Goal: Information Seeking & Learning: Learn about a topic

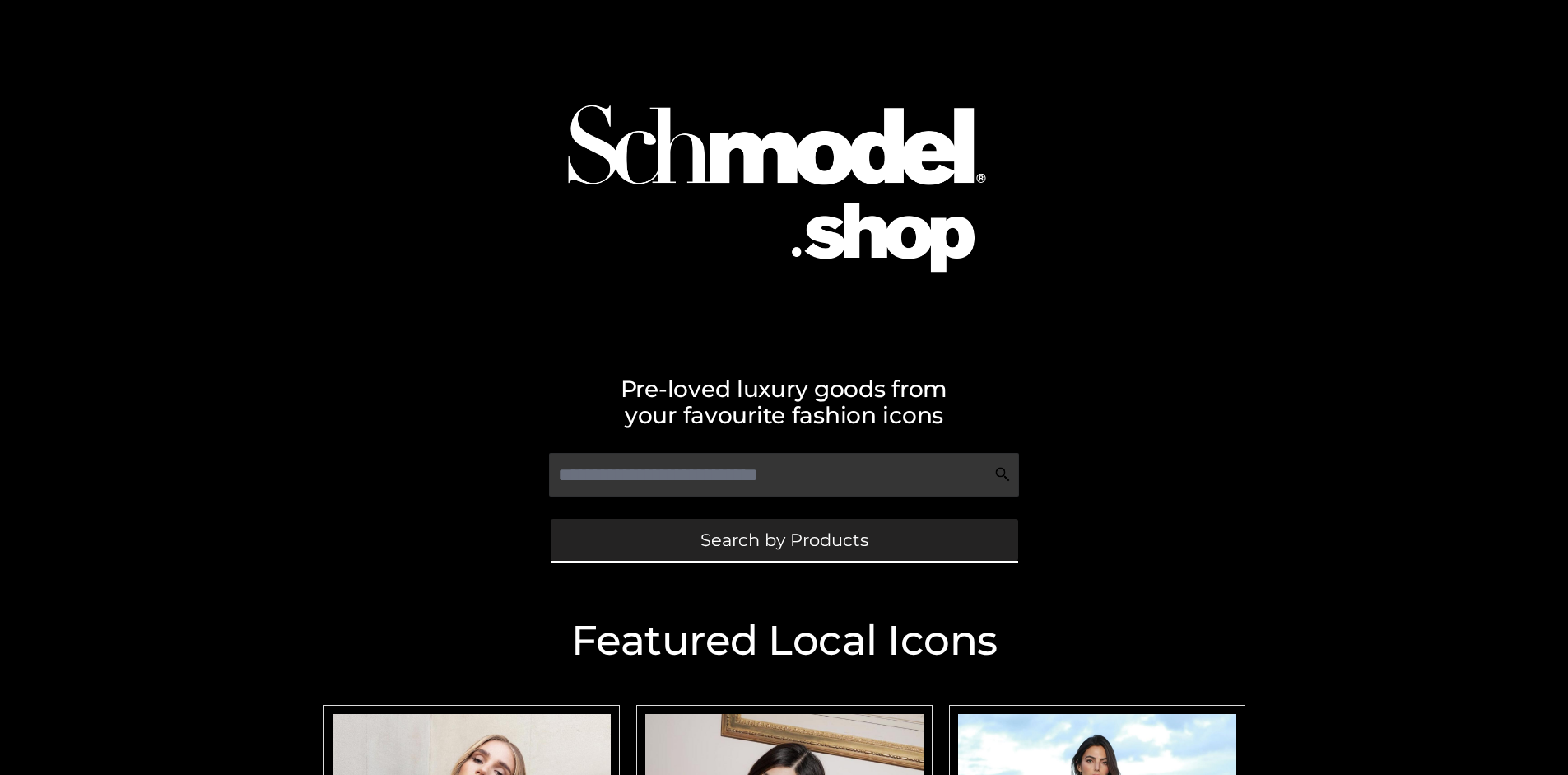
click at [783, 539] on span "Search by Products" at bounding box center [784, 539] width 168 height 17
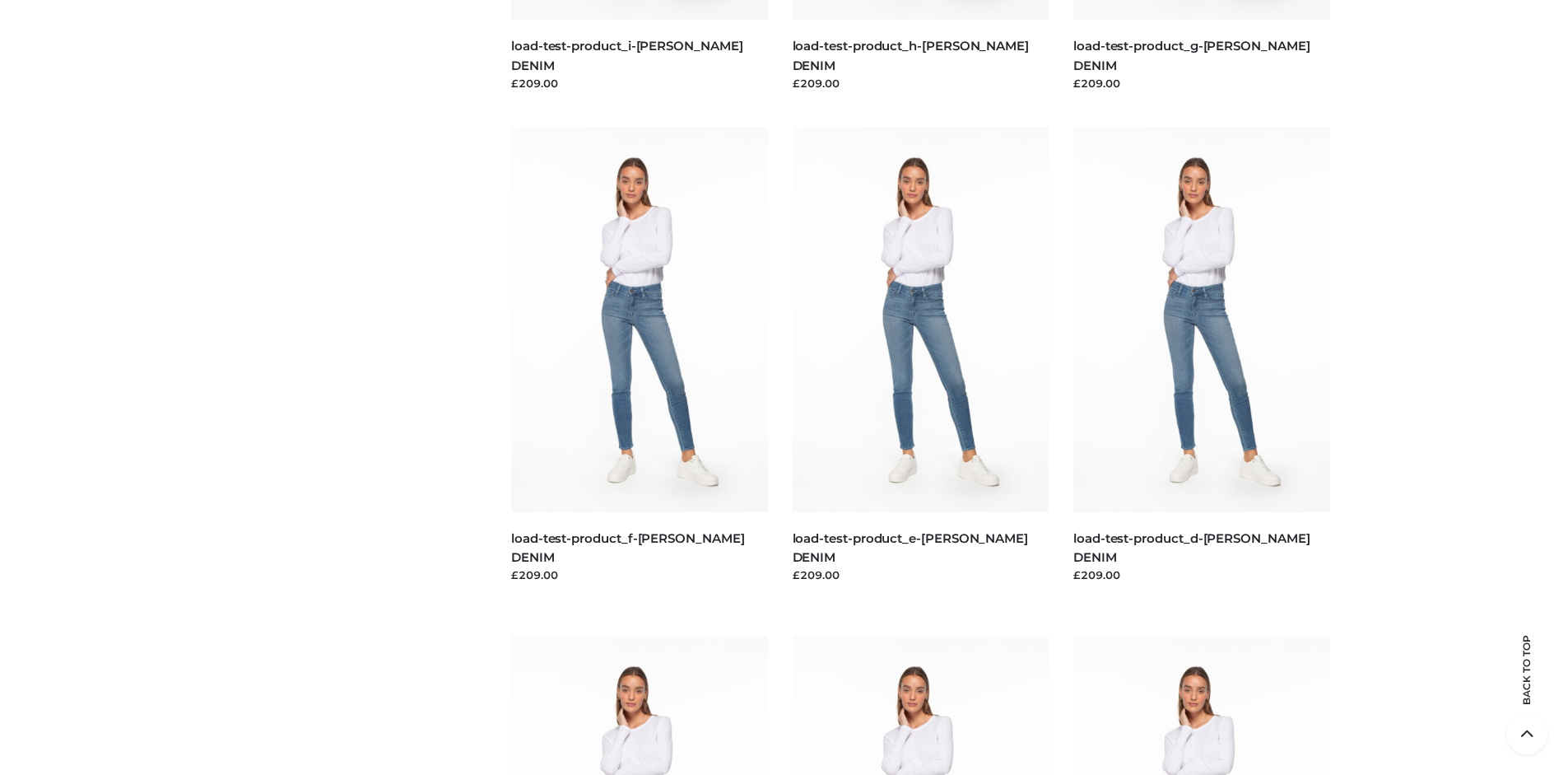
scroll to position [3454, 0]
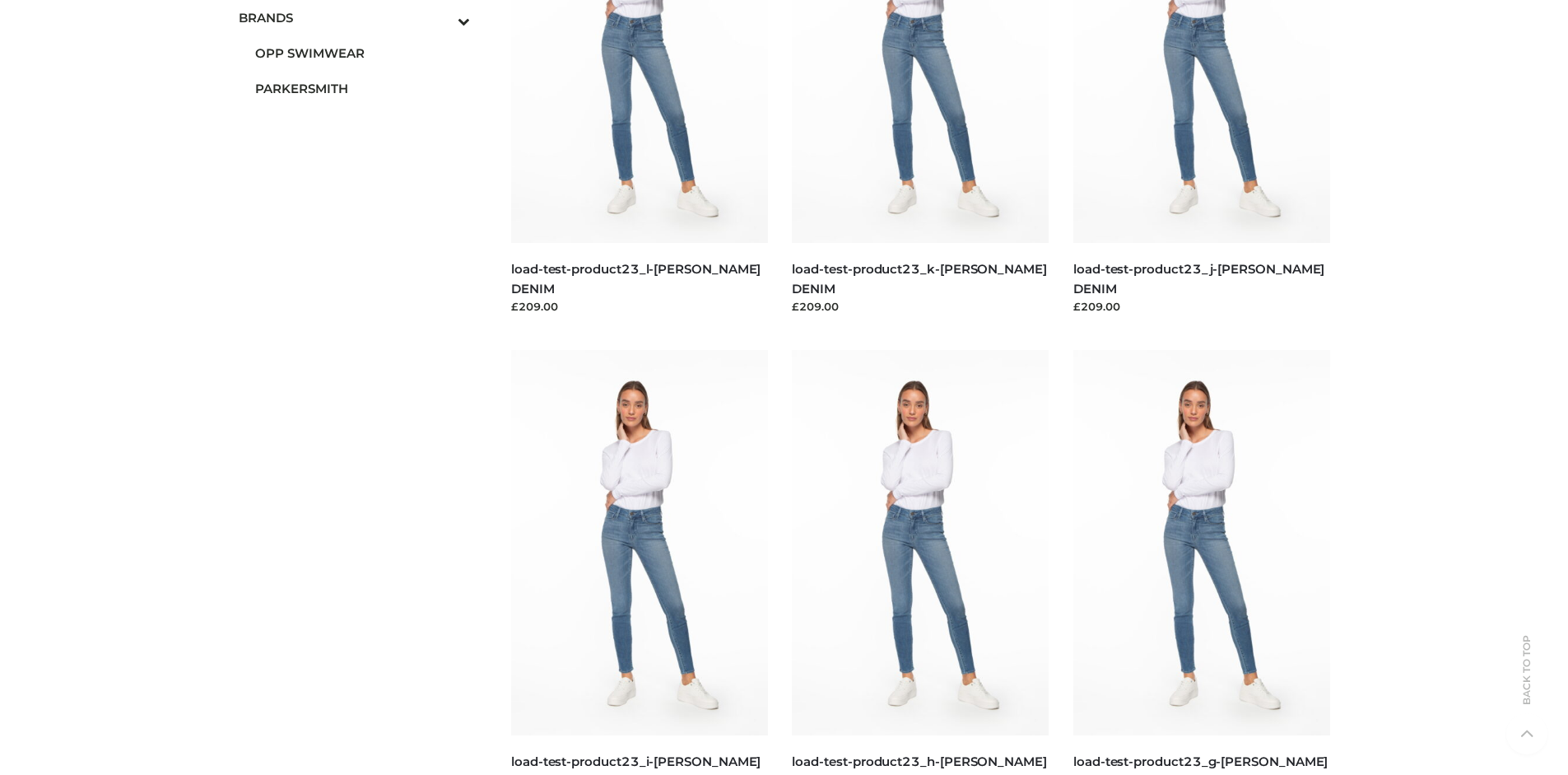
click at [362, 88] on span "PARKERSMITH" at bounding box center [363, 88] width 216 height 19
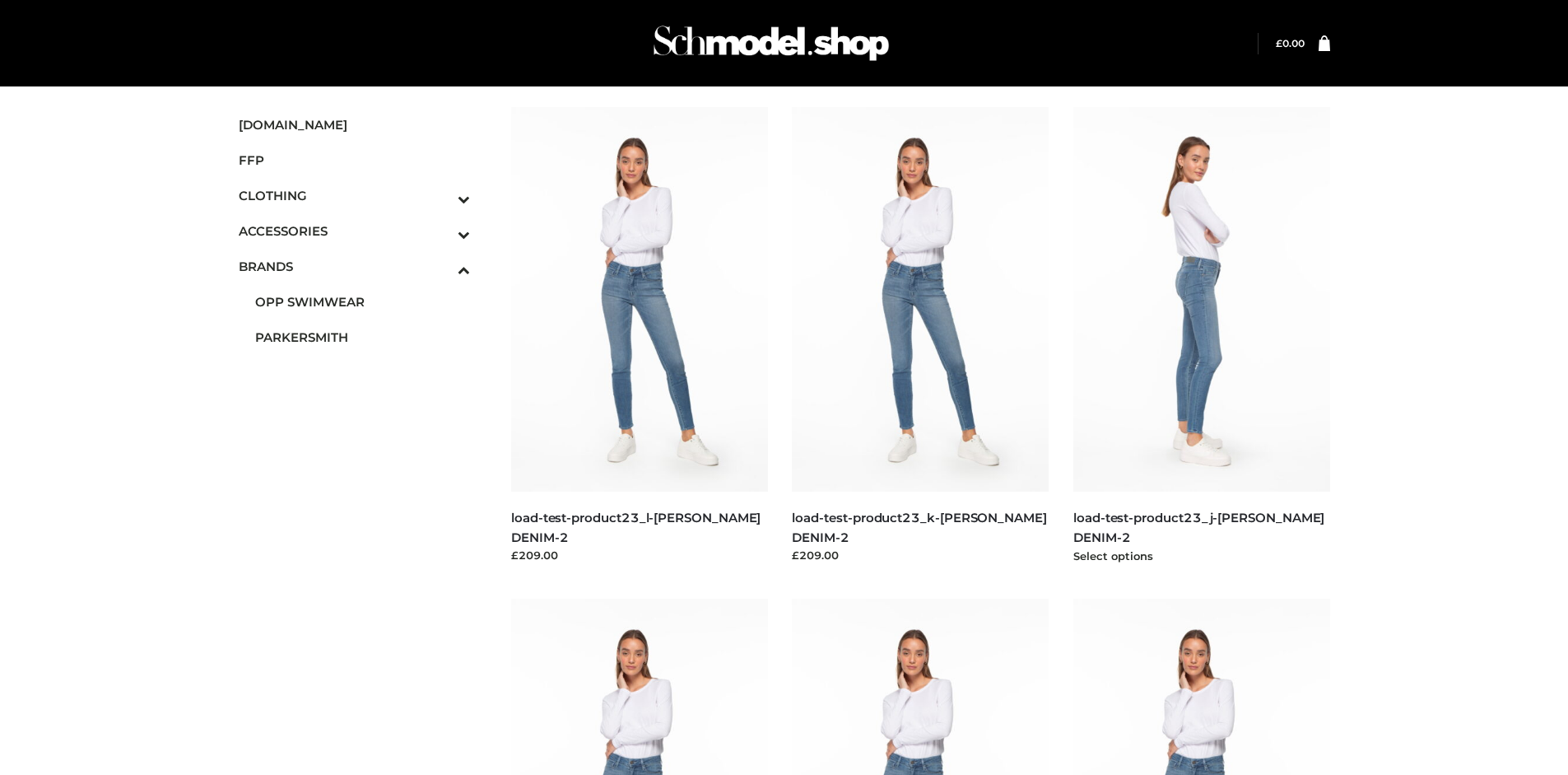
click at [1201, 336] on img at bounding box center [1202, 299] width 257 height 385
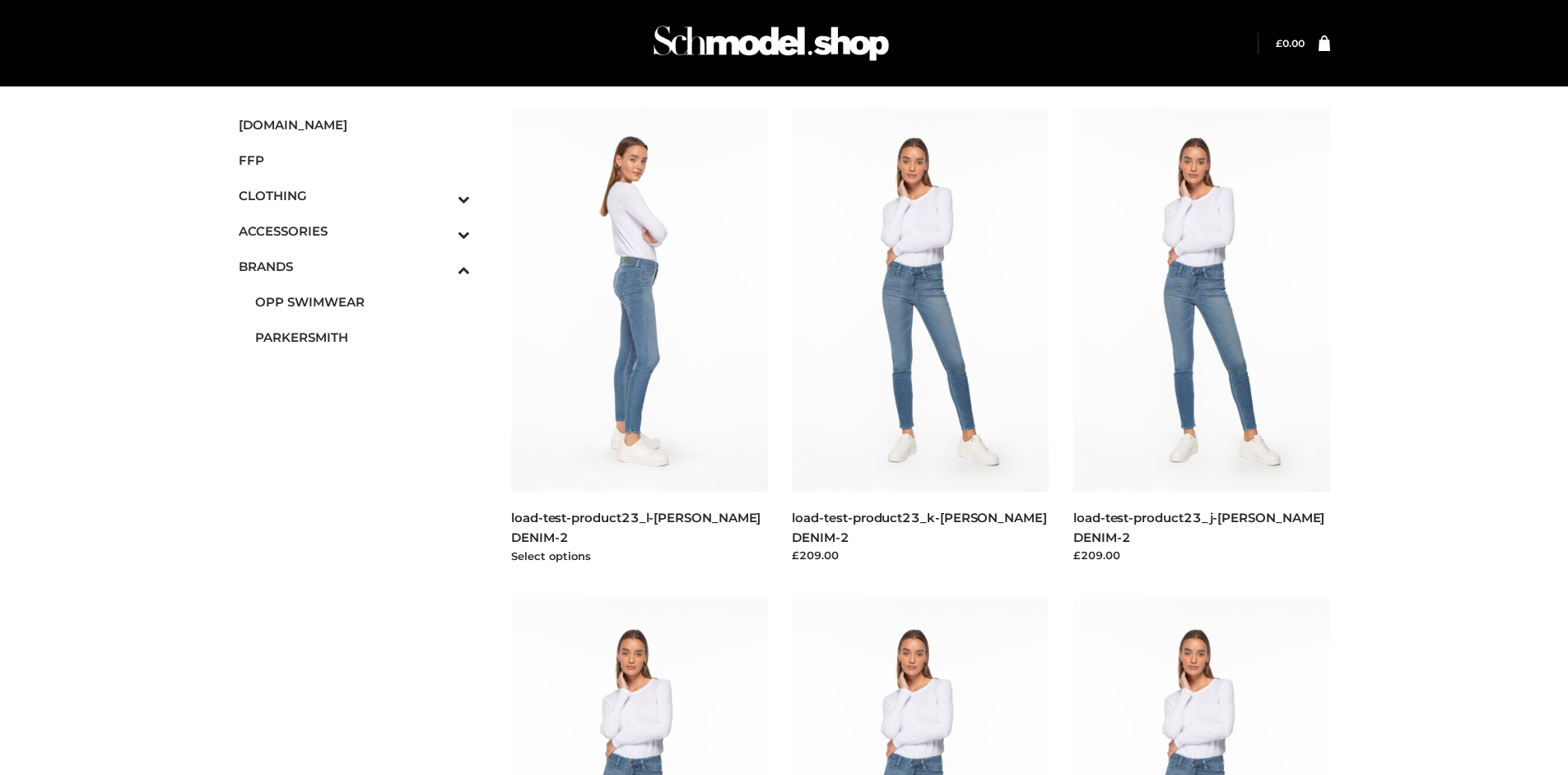
scroll to position [1266, 0]
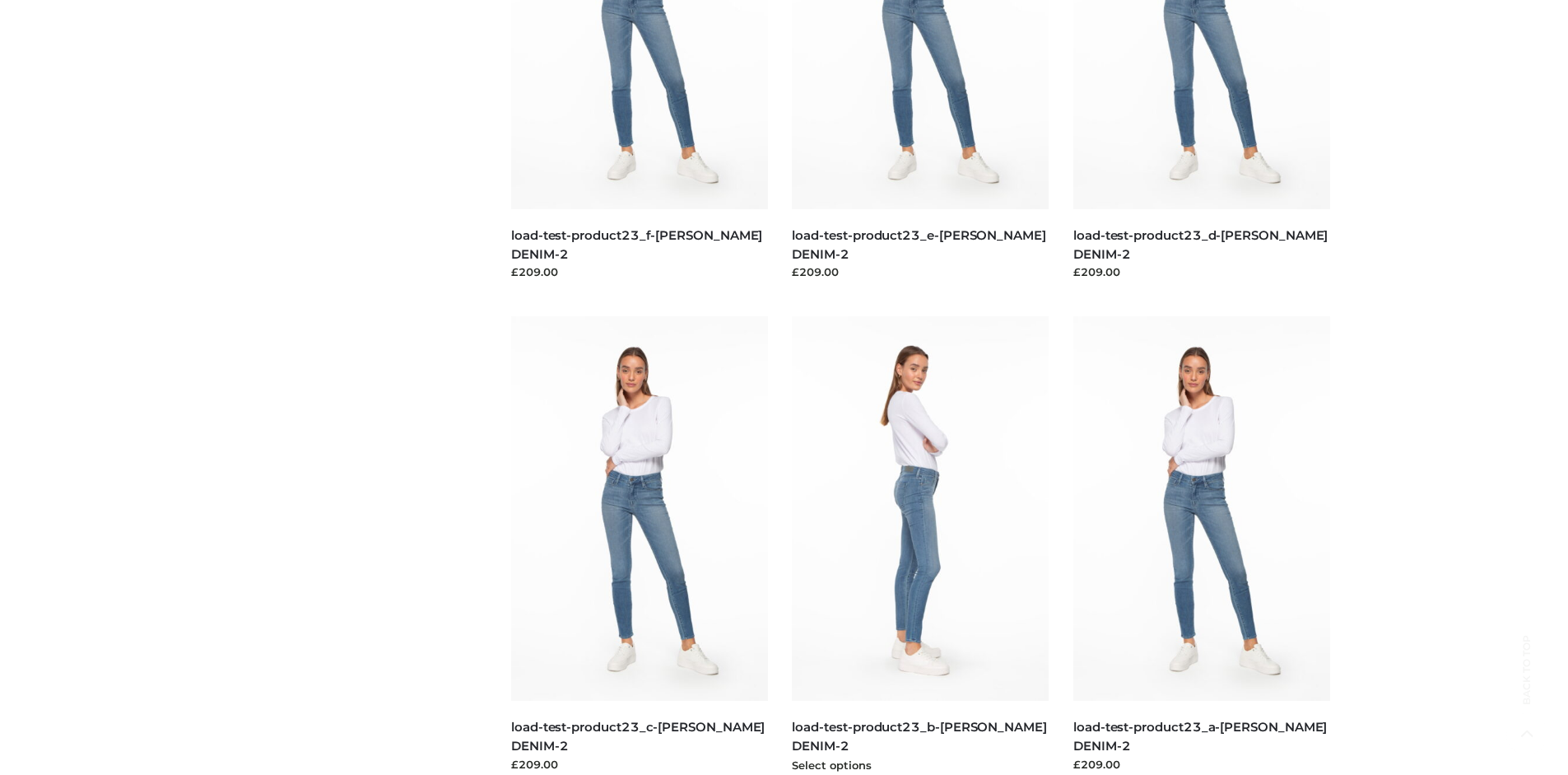
click at [920, 545] on img at bounding box center [920, 508] width 257 height 385
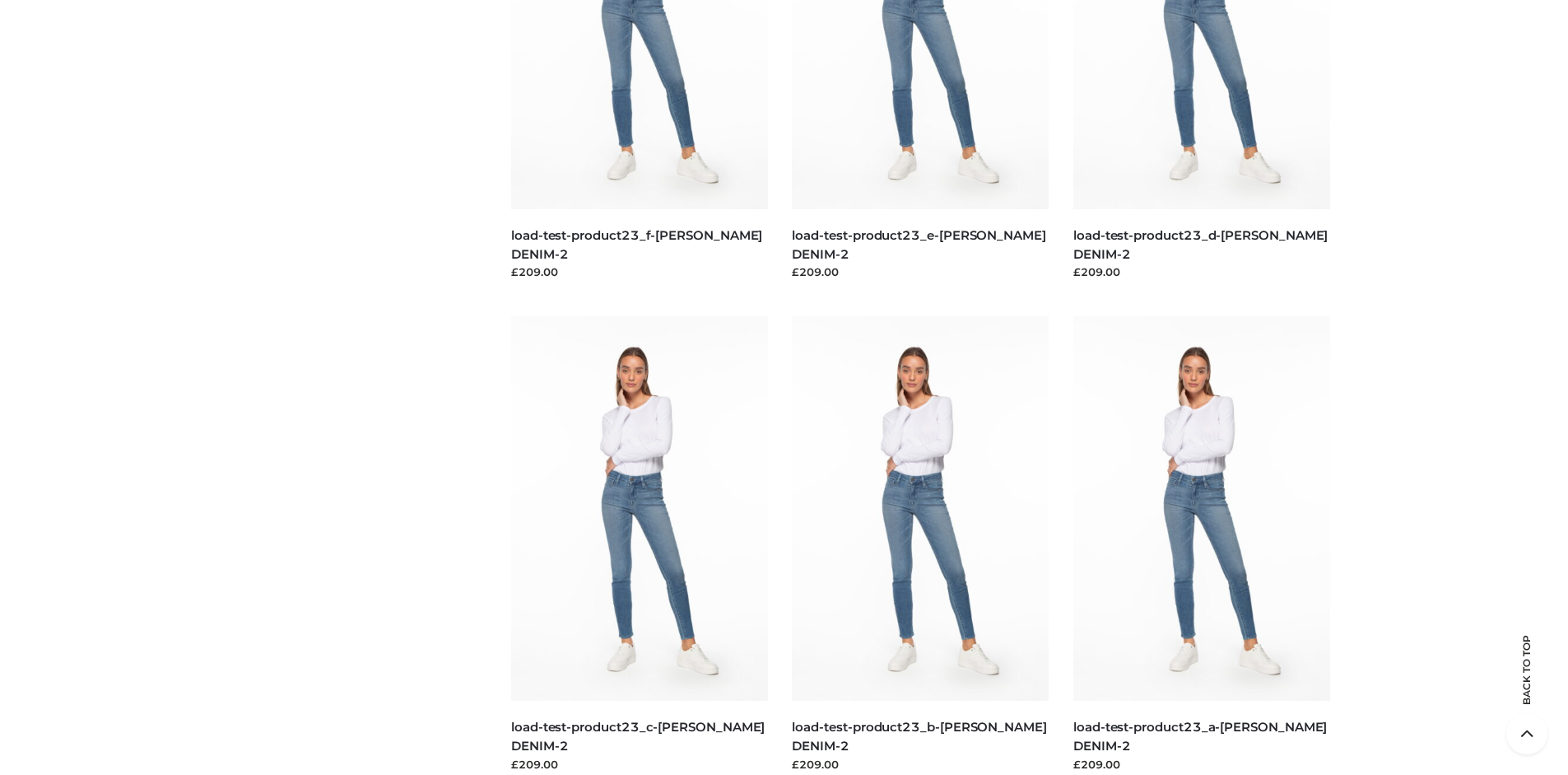
scroll to position [0, 0]
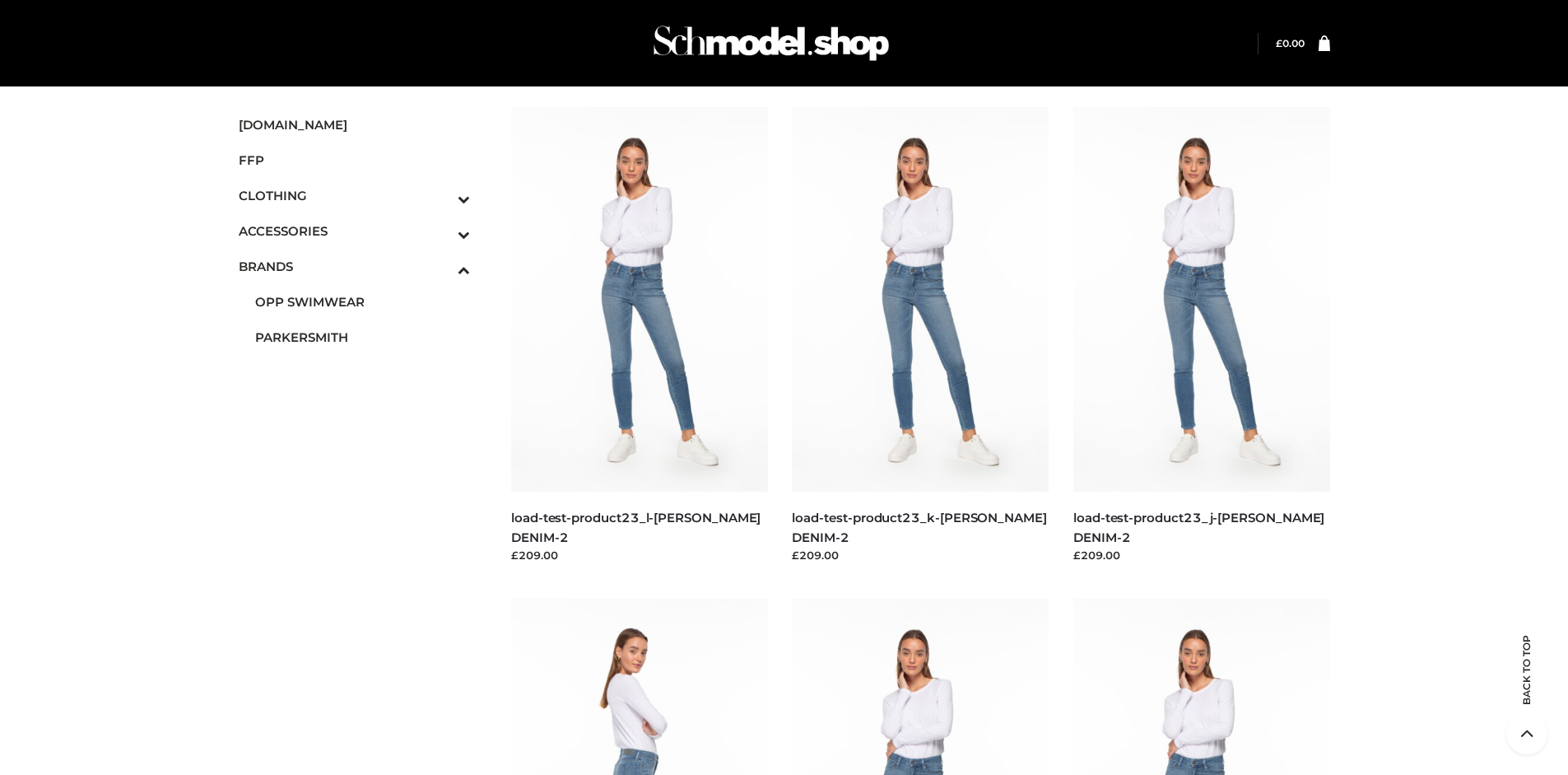
click at [441, 195] on icon "Toggle Submenu" at bounding box center [377, 198] width 185 height 19
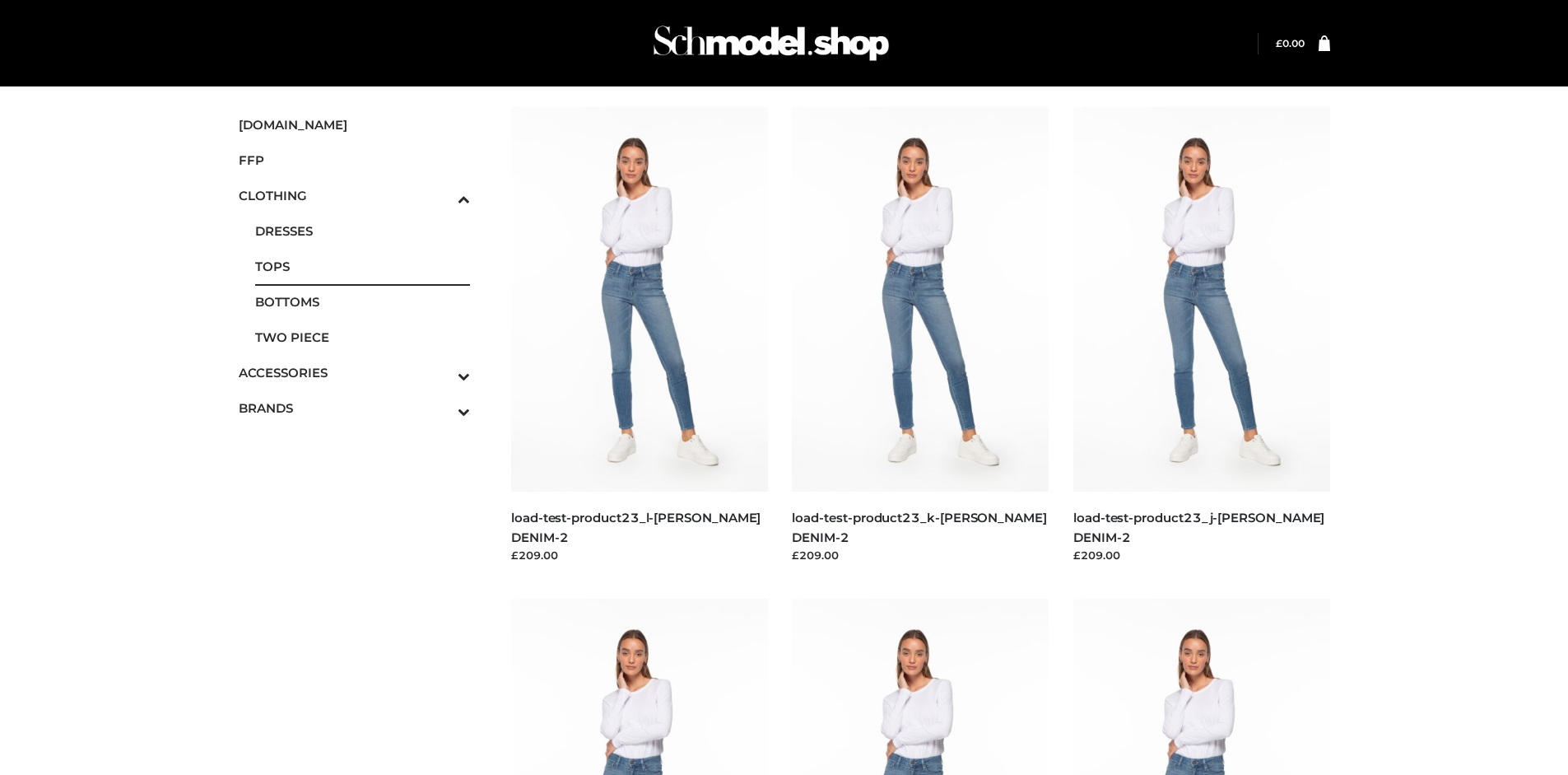
click at [362, 266] on span "TOPS" at bounding box center [363, 266] width 216 height 19
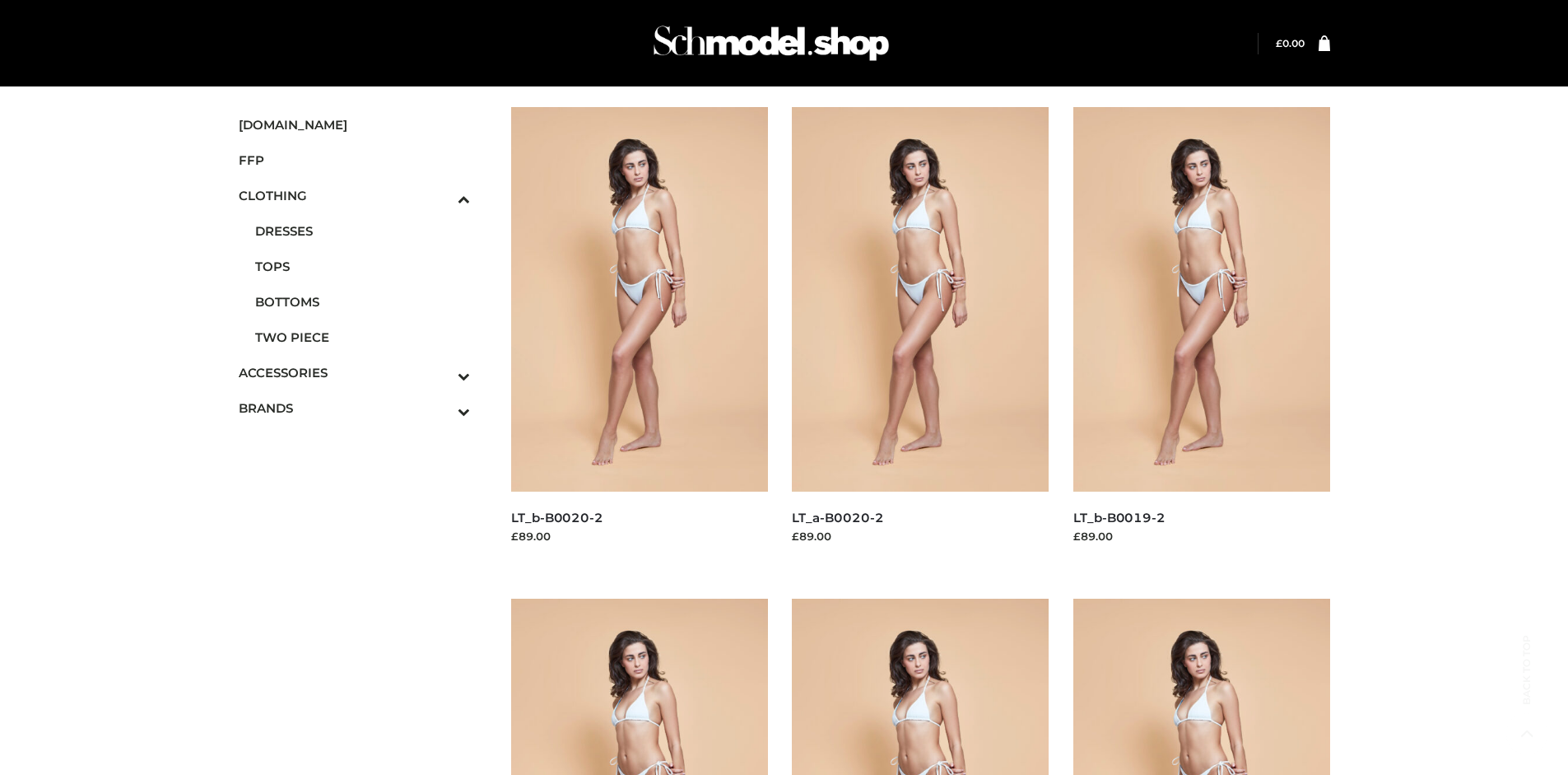
scroll to position [775, 0]
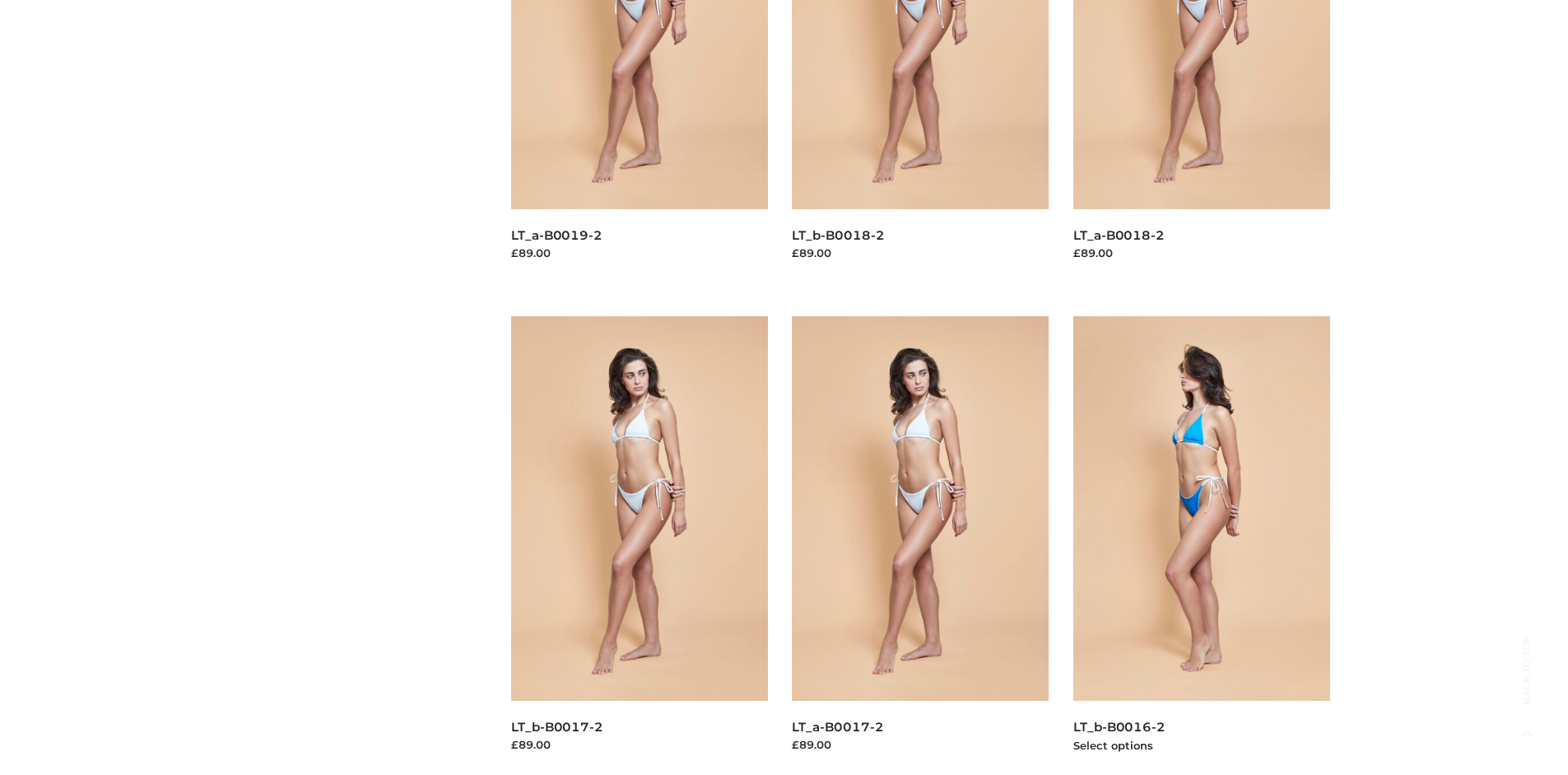
click at [1201, 545] on img at bounding box center [1202, 508] width 257 height 385
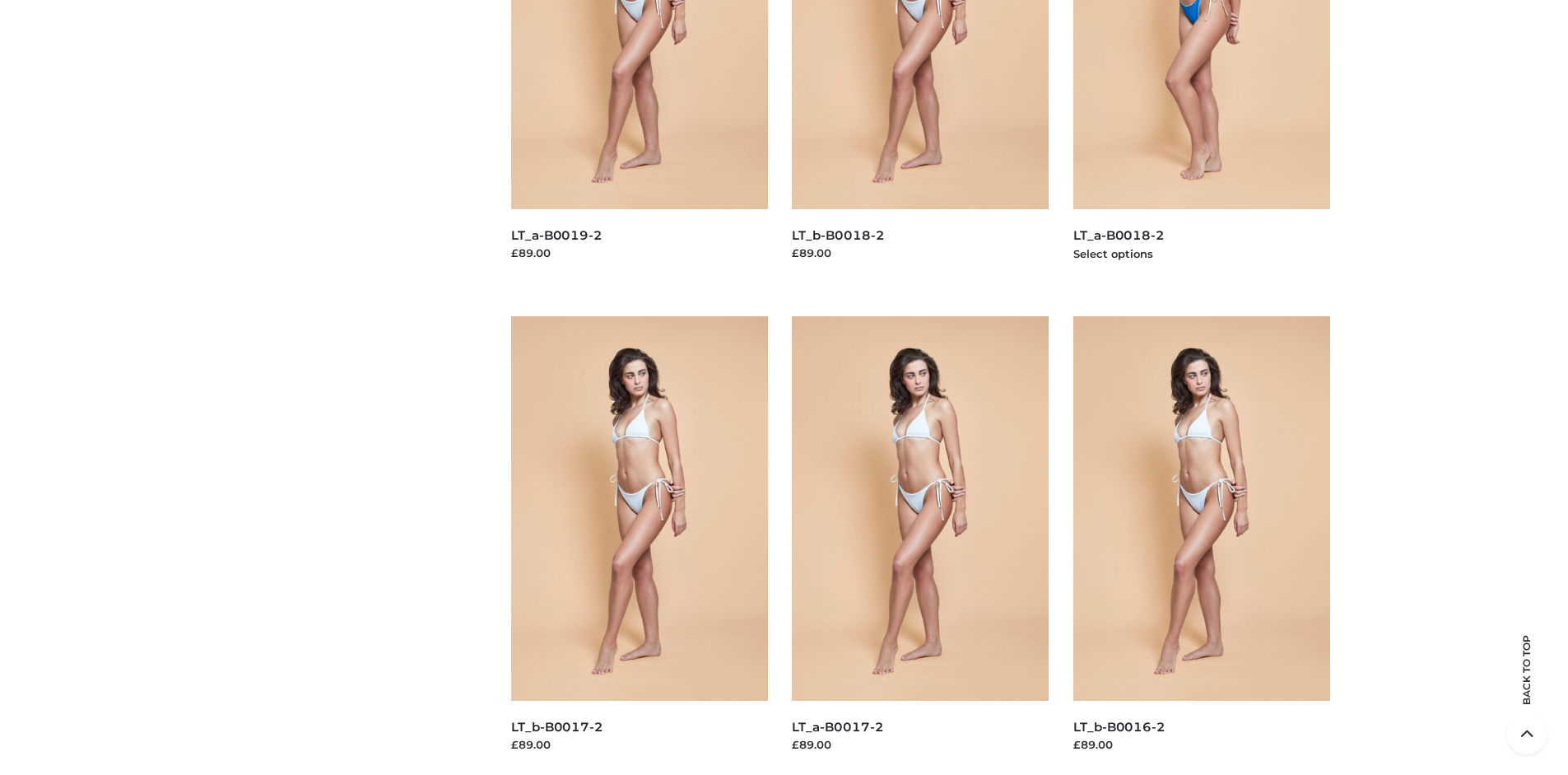
scroll to position [0, 0]
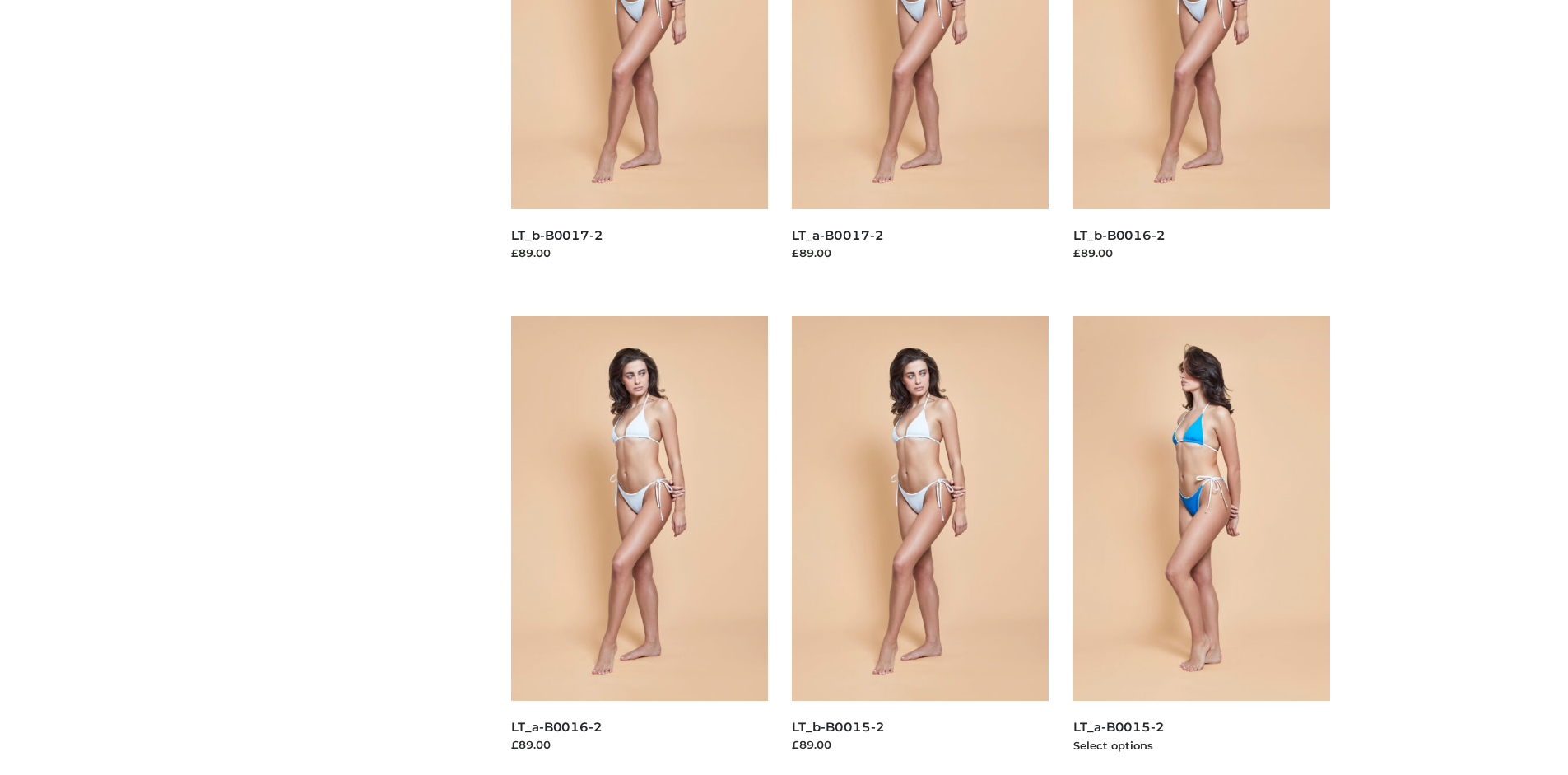
click at [1201, 545] on img at bounding box center [1202, 508] width 257 height 385
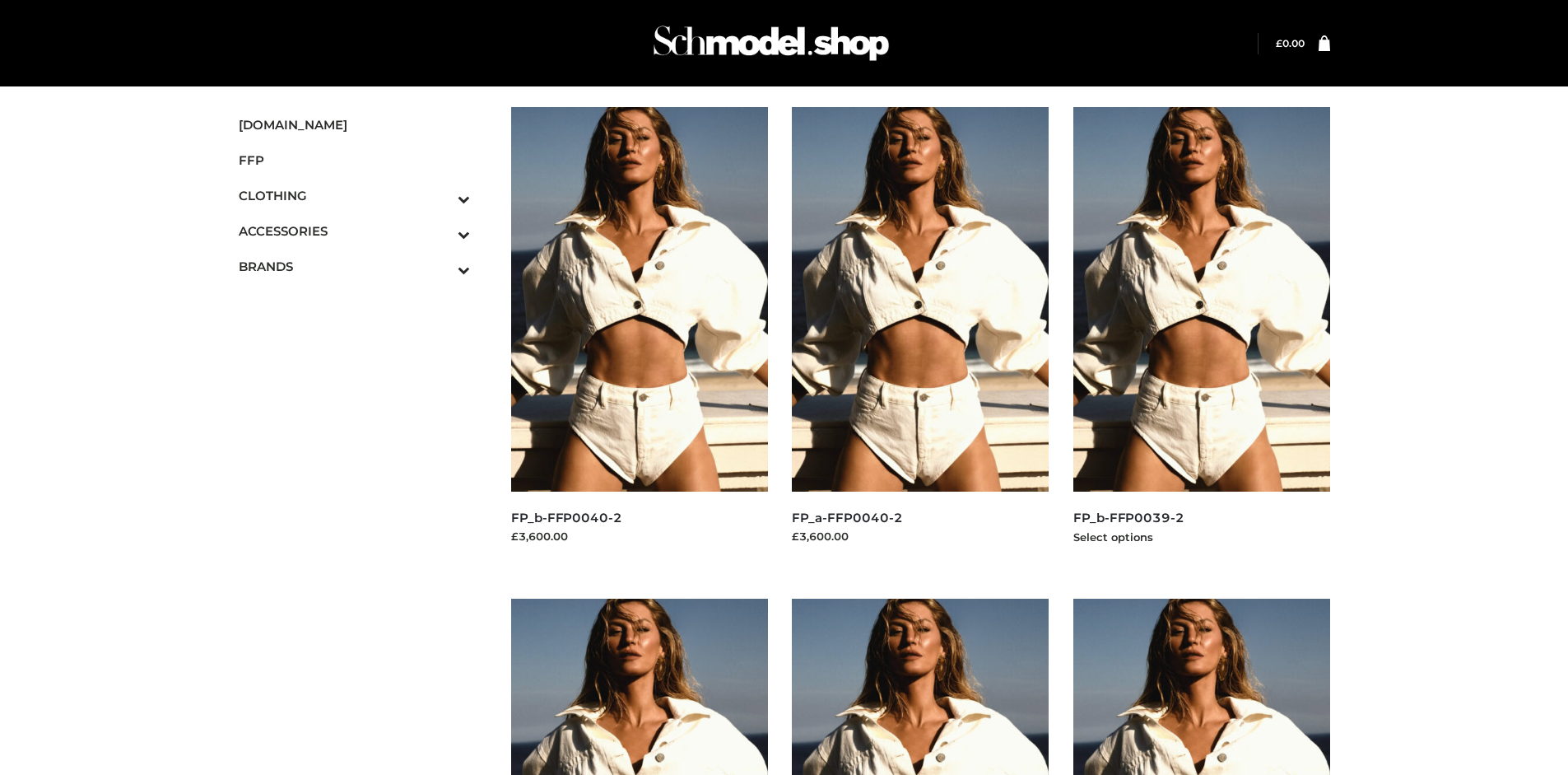
click at [1201, 336] on img at bounding box center [1202, 299] width 257 height 385
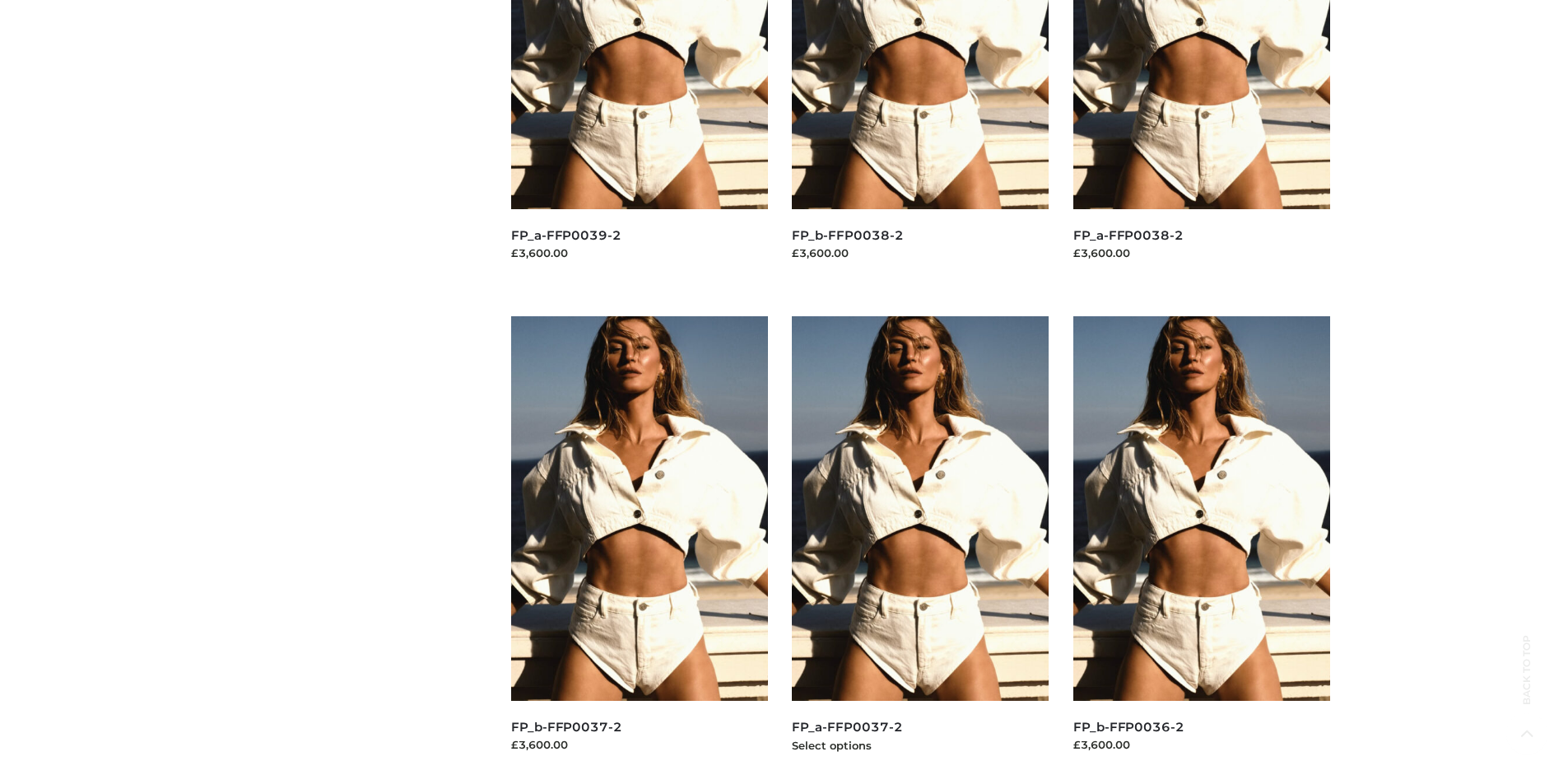
click at [920, 545] on img at bounding box center [920, 508] width 257 height 385
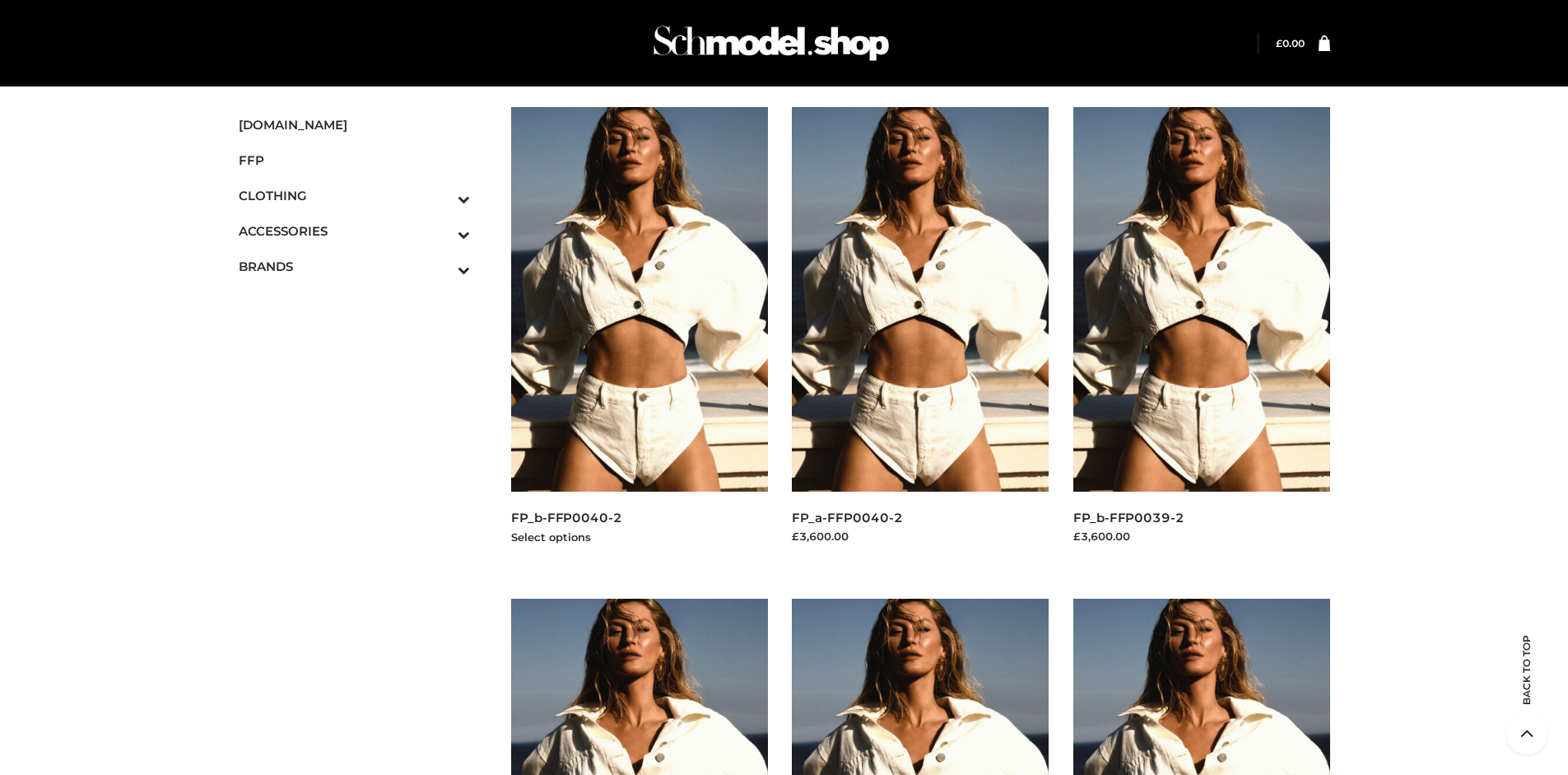
click at [639, 336] on img at bounding box center [640, 299] width 257 height 385
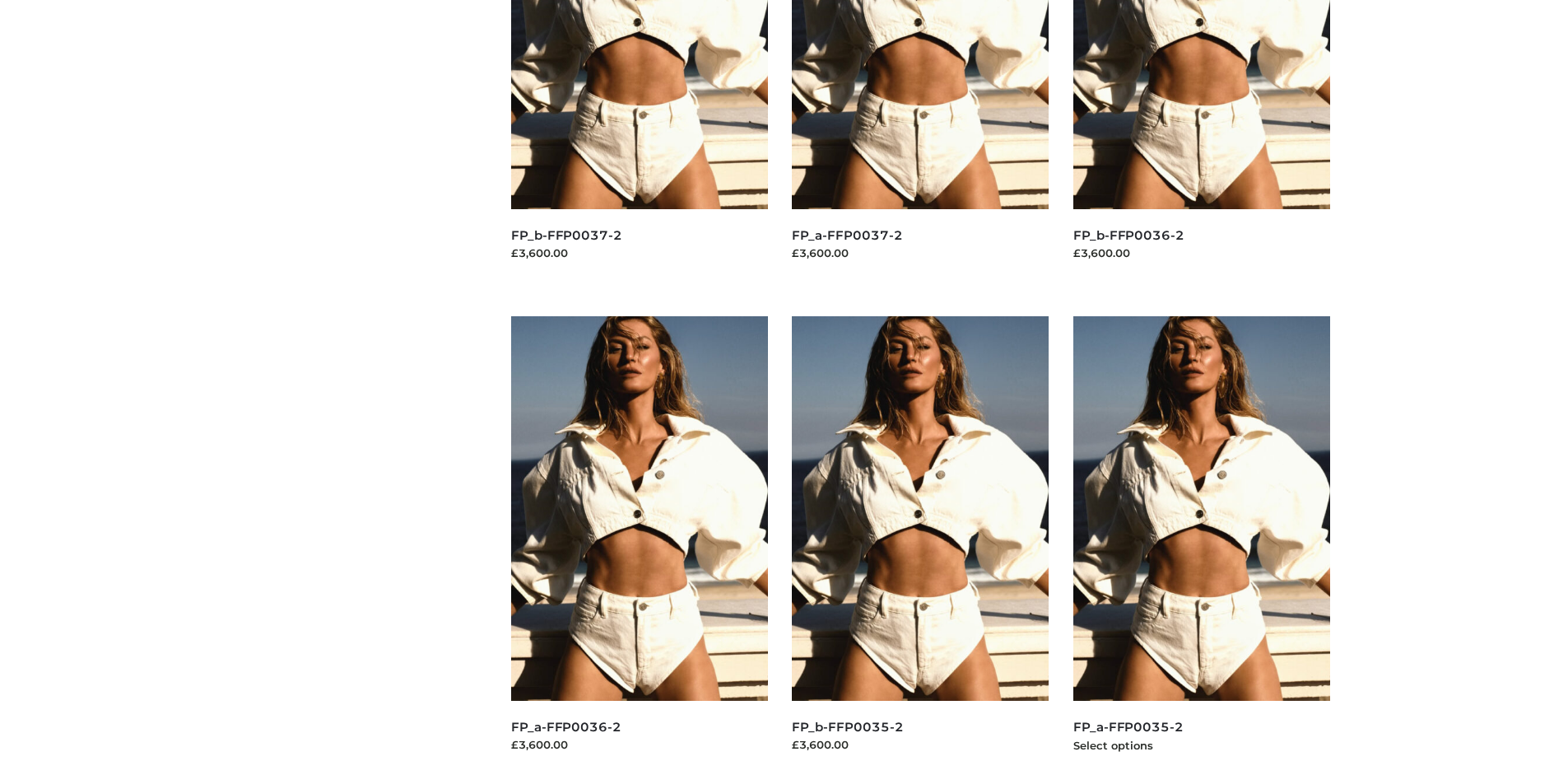
click at [1201, 545] on img at bounding box center [1202, 508] width 257 height 385
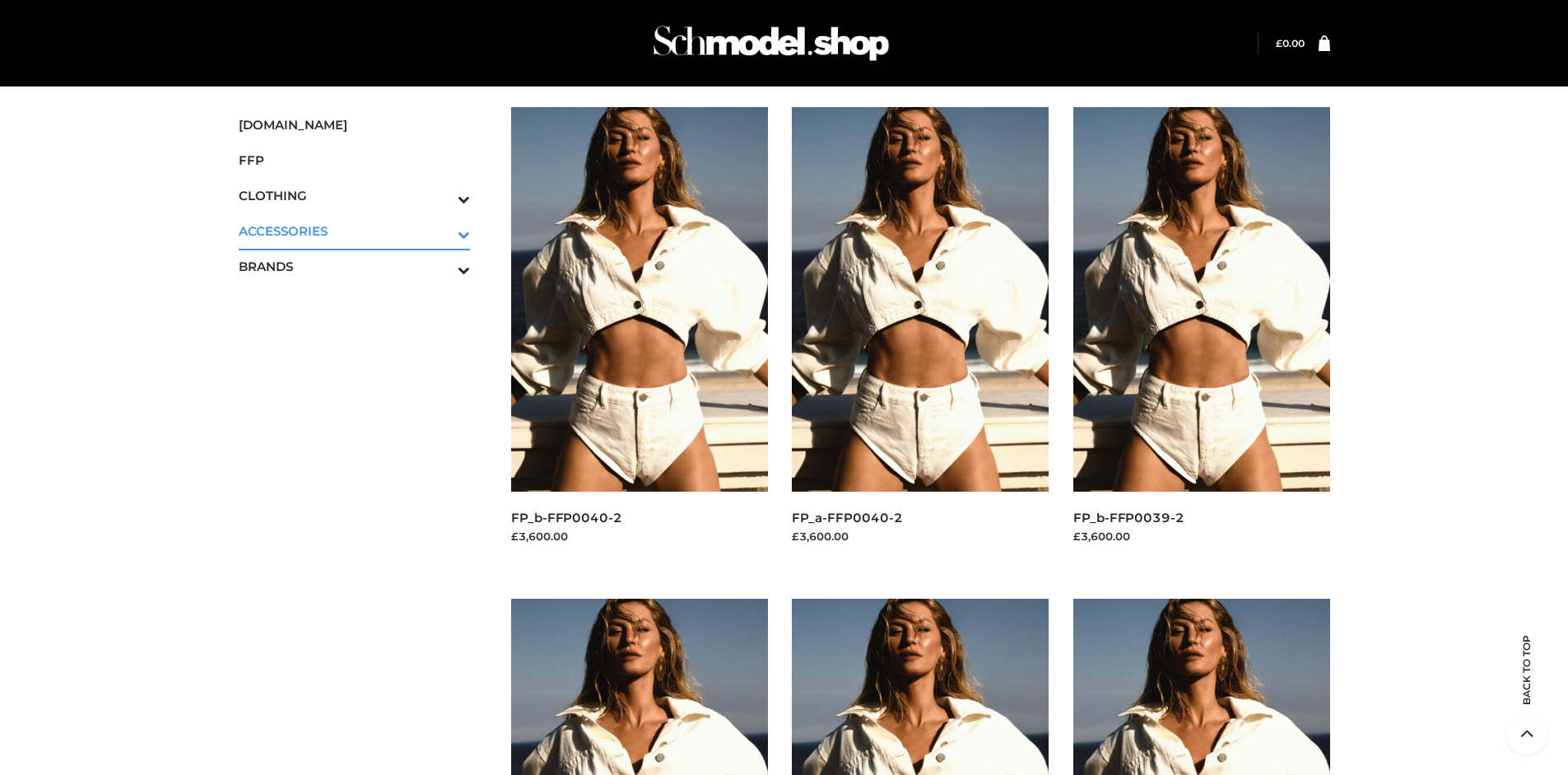
click at [441, 230] on icon "Toggle Submenu" at bounding box center [377, 234] width 185 height 19
click at [362, 301] on span "JEWELRY" at bounding box center [363, 301] width 216 height 19
click at [1201, 336] on img at bounding box center [1202, 299] width 257 height 385
click at [639, 336] on img at bounding box center [640, 299] width 257 height 385
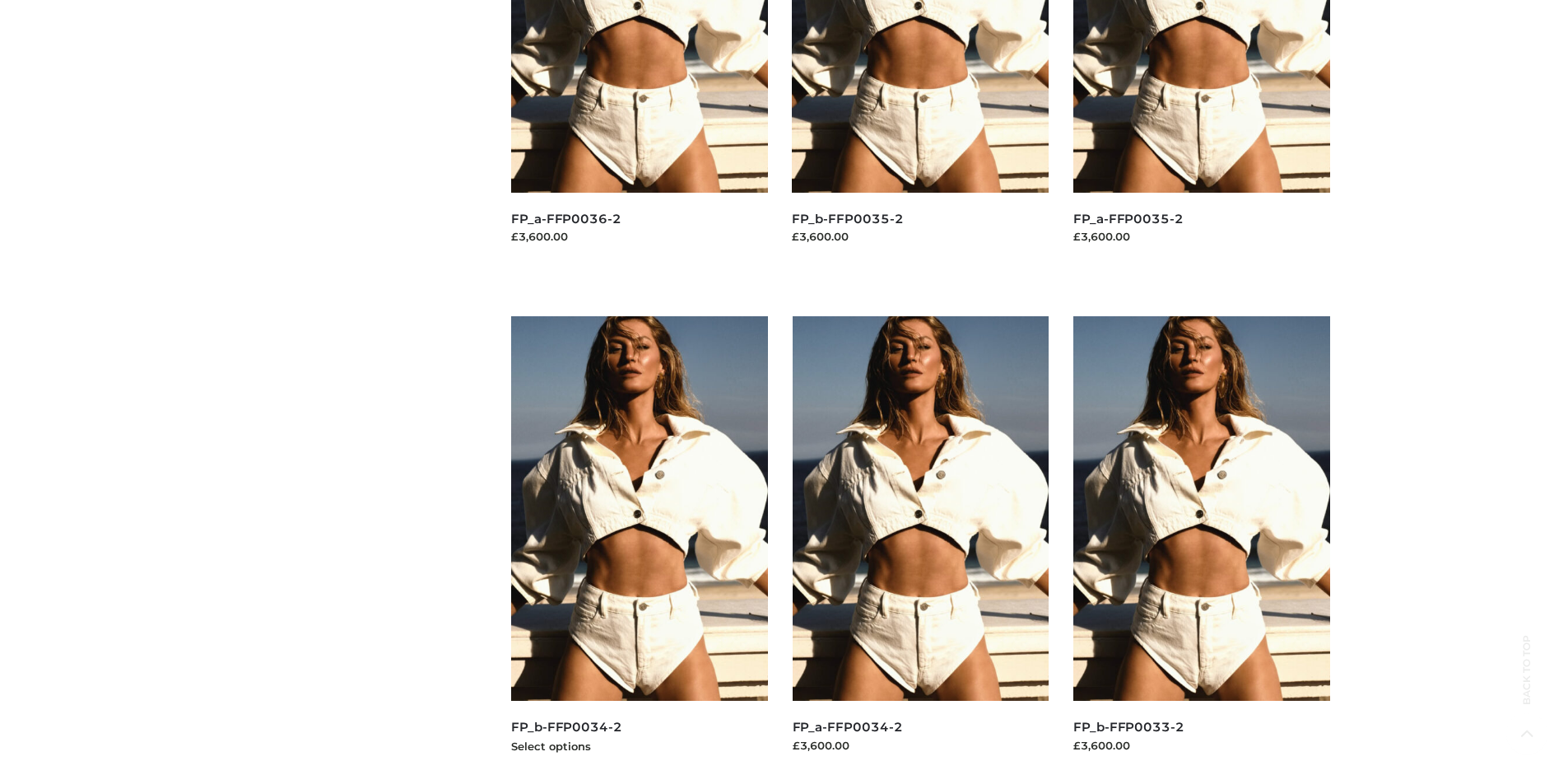
click at [639, 545] on img at bounding box center [640, 508] width 257 height 385
click at [1201, 545] on img at bounding box center [1202, 508] width 257 height 385
